Goal: Transaction & Acquisition: Purchase product/service

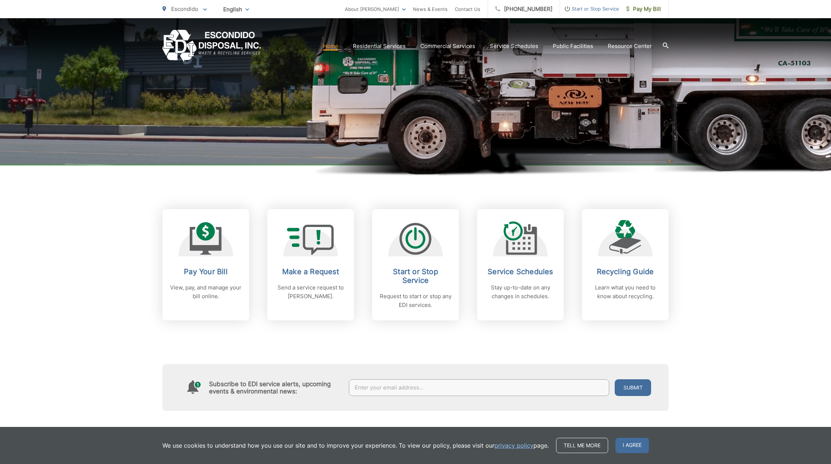
scroll to position [179, 0]
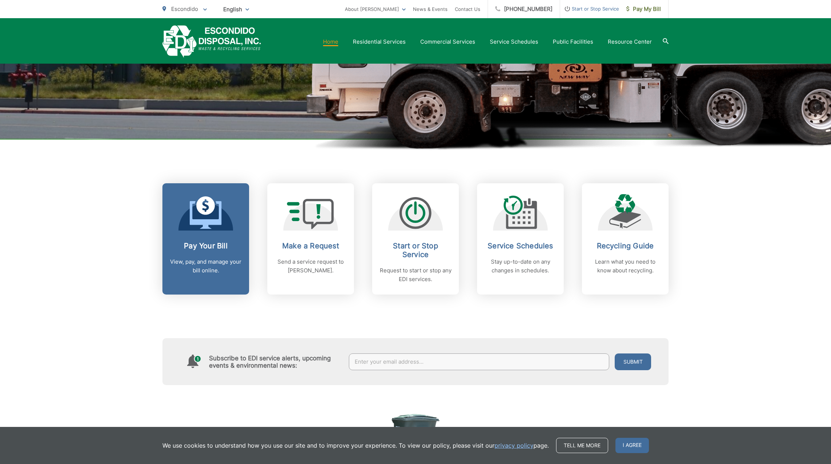
click at [213, 215] on icon at bounding box center [206, 213] width 32 height 33
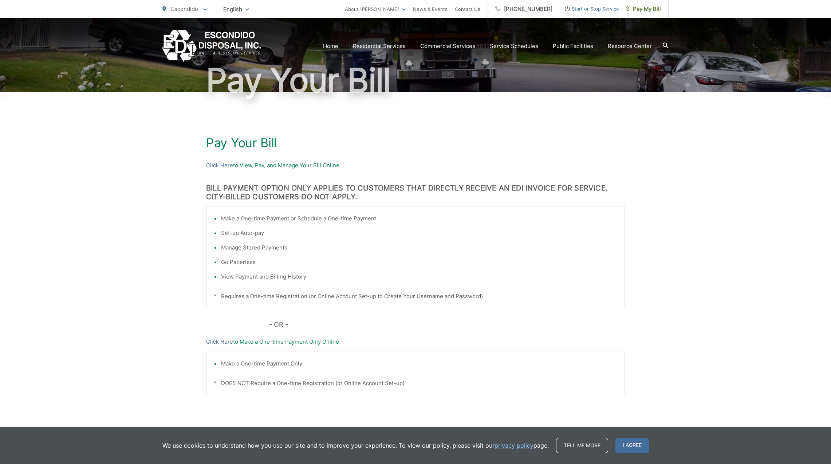
scroll to position [84, 0]
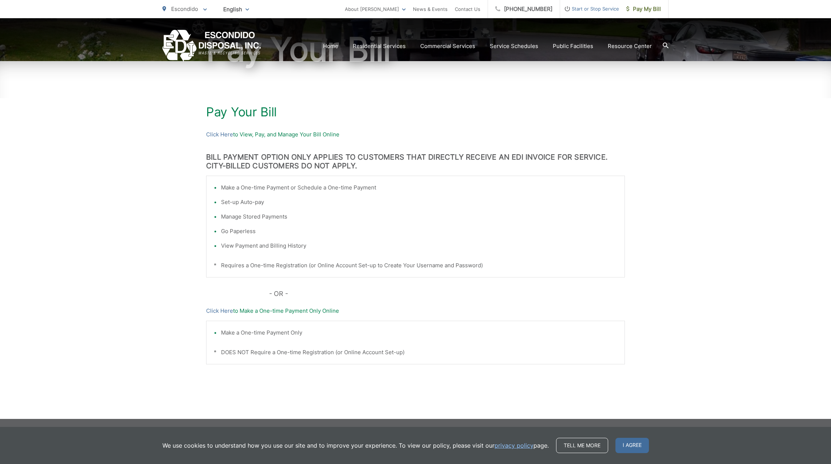
click at [270, 314] on p "Click Here to Make a One-time Payment Only Online" at bounding box center [415, 311] width 419 height 9
click at [226, 312] on link "Click Here" at bounding box center [219, 311] width 27 height 9
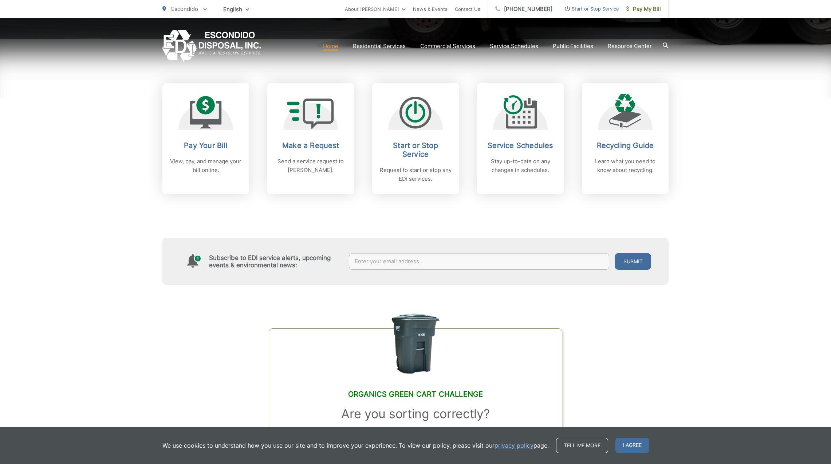
scroll to position [281, 0]
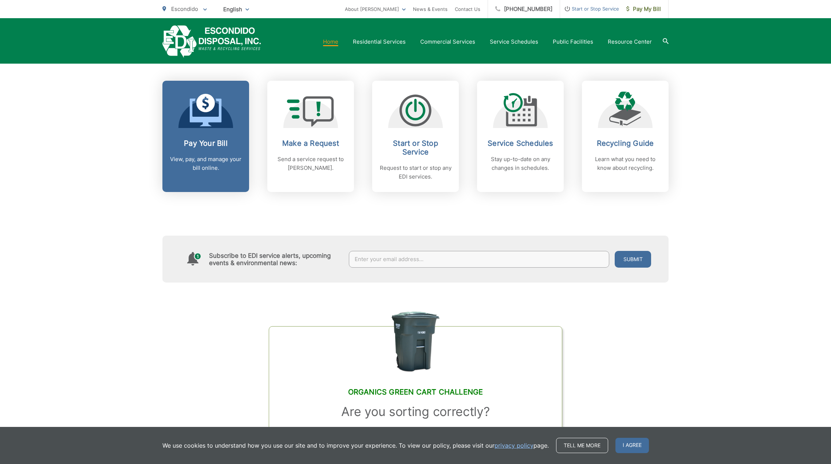
click at [202, 102] on icon at bounding box center [205, 103] width 19 height 19
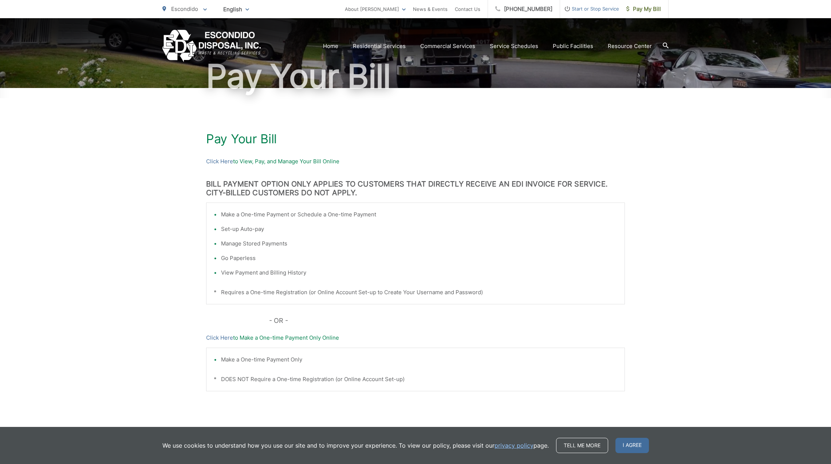
scroll to position [84, 0]
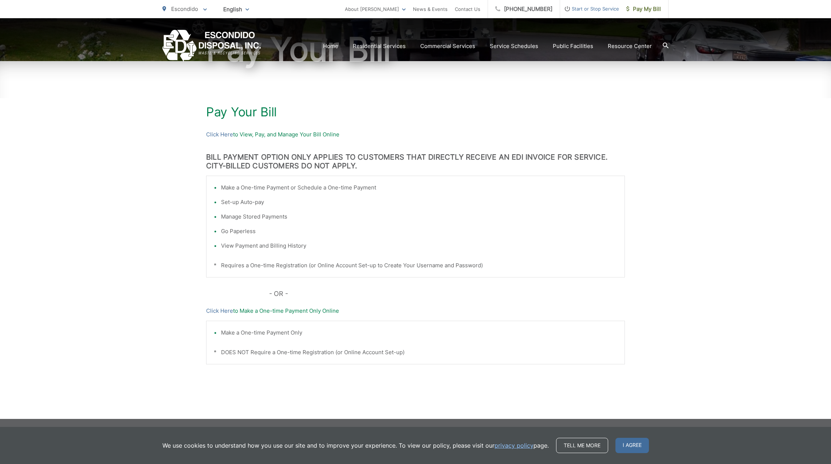
click at [243, 135] on p "Click Here to View, Pay, and Manage Your Bill Online" at bounding box center [415, 134] width 419 height 9
click at [224, 137] on link "Click Here" at bounding box center [219, 134] width 27 height 9
